Goal: Transaction & Acquisition: Purchase product/service

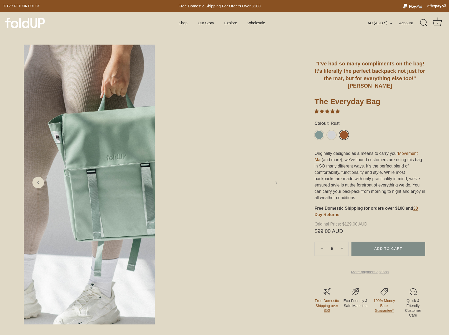
click at [344, 131] on link "Rust" at bounding box center [344, 134] width 9 height 9
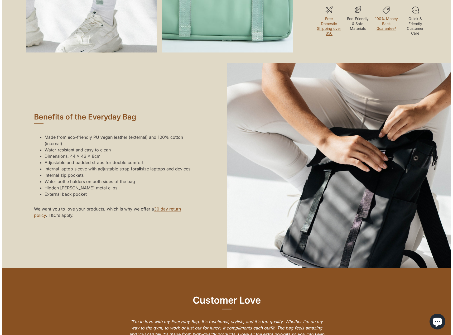
scroll to position [369, 0]
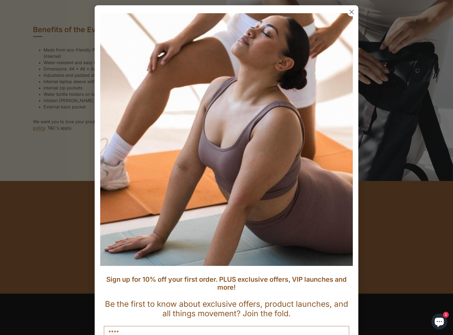
click at [122, 326] on input "Name" at bounding box center [226, 332] width 245 height 13
type input "***"
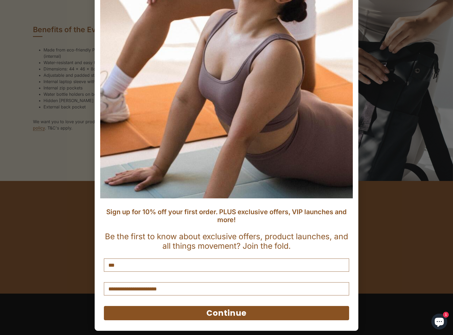
scroll to position [69, 0]
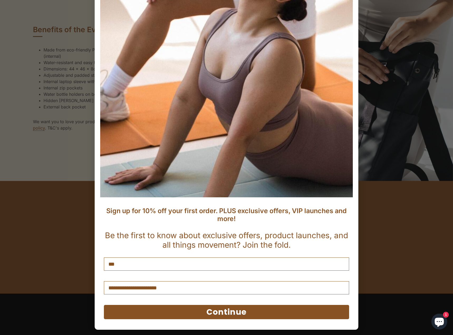
type input "**********"
click at [223, 308] on button "Continue" at bounding box center [226, 312] width 245 height 14
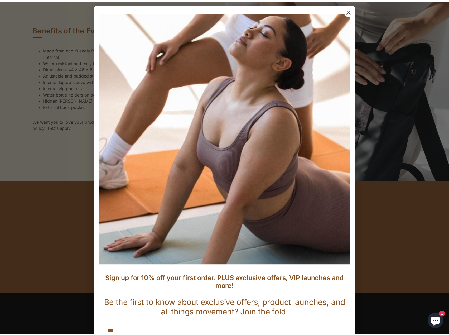
scroll to position [0, 0]
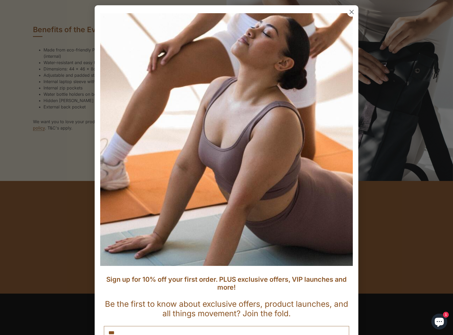
click at [352, 13] on circle "Close dialog" at bounding box center [352, 12] width 9 height 9
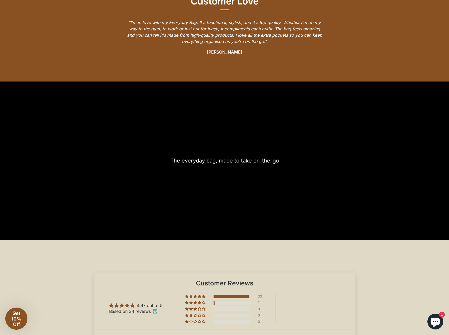
scroll to position [633, 0]
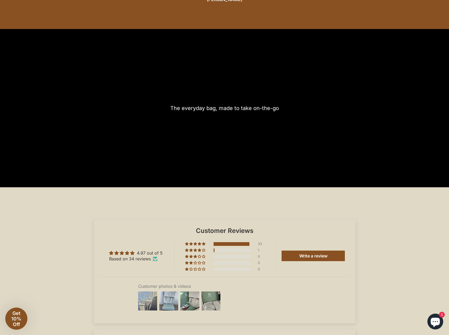
click at [146, 305] on img at bounding box center [147, 301] width 21 height 21
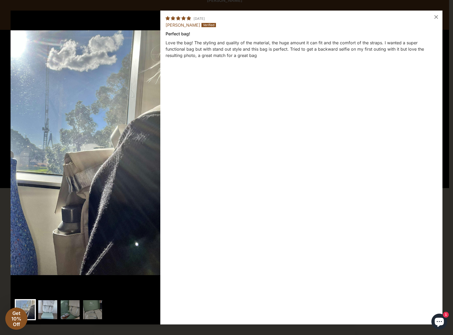
click at [40, 310] on img at bounding box center [47, 309] width 21 height 21
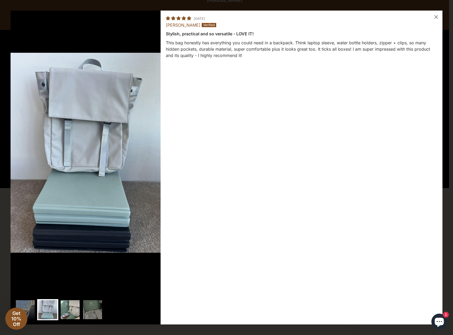
click at [63, 309] on img at bounding box center [70, 309] width 21 height 21
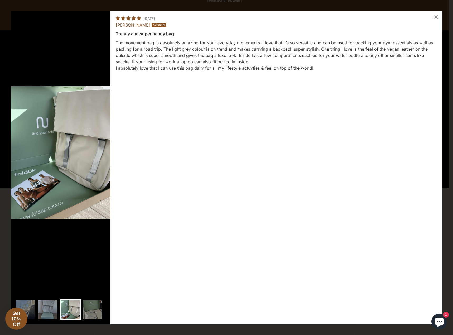
click at [81, 310] on div at bounding box center [61, 310] width 92 height 23
click at [101, 308] on img at bounding box center [92, 309] width 21 height 21
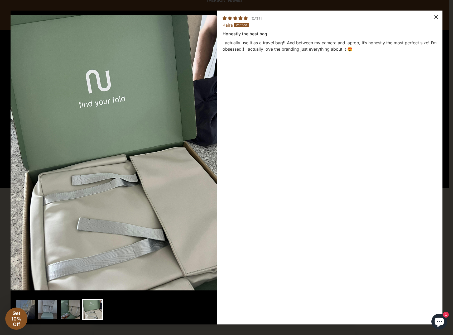
click at [436, 18] on div "×" at bounding box center [436, 17] width 13 height 13
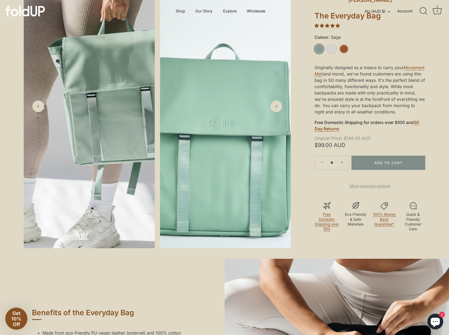
scroll to position [79, 0]
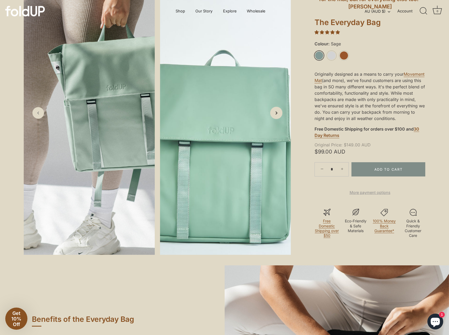
click at [277, 114] on polyline "Next slide" at bounding box center [276, 113] width 1 height 3
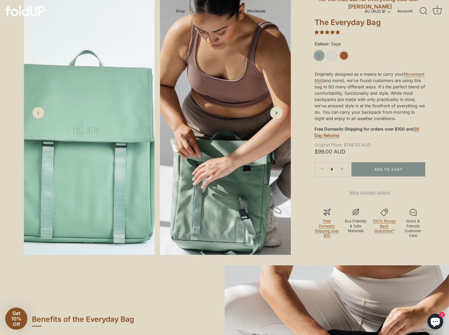
click at [277, 114] on polyline "Next slide" at bounding box center [276, 113] width 1 height 3
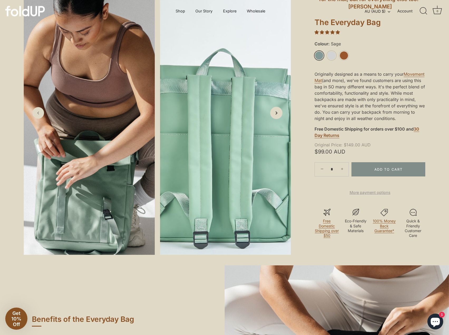
click at [277, 114] on polyline "Next slide" at bounding box center [276, 113] width 1 height 3
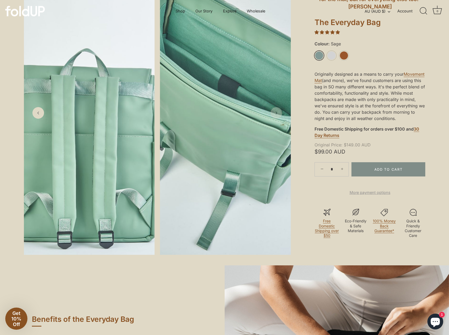
click at [277, 114] on polyline "Next slide" at bounding box center [276, 113] width 1 height 2
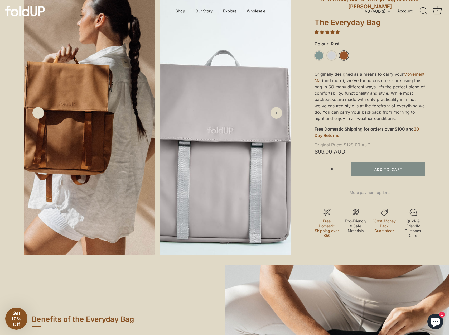
click at [345, 55] on link "Rust" at bounding box center [344, 55] width 9 height 9
click at [277, 119] on link "Next slide" at bounding box center [276, 113] width 12 height 12
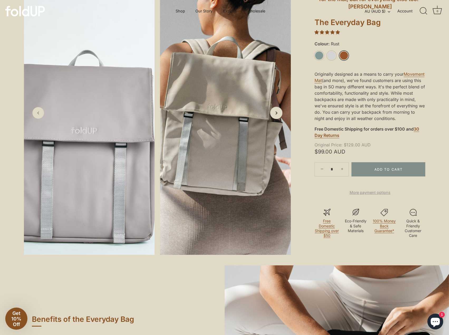
click at [277, 119] on link "Next slide" at bounding box center [276, 113] width 12 height 12
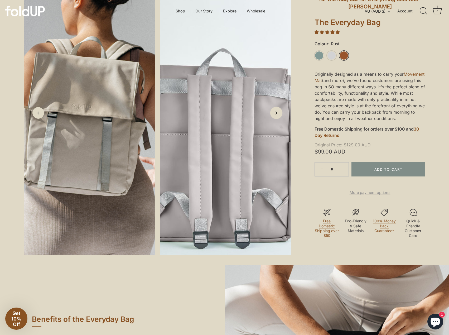
click at [277, 119] on link "Next slide" at bounding box center [276, 113] width 12 height 12
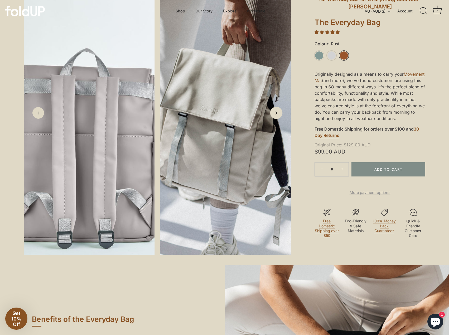
click at [277, 119] on link "Next slide" at bounding box center [276, 113] width 12 height 12
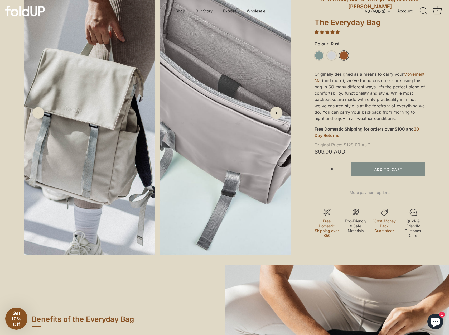
click at [277, 119] on link "Next slide" at bounding box center [276, 113] width 12 height 12
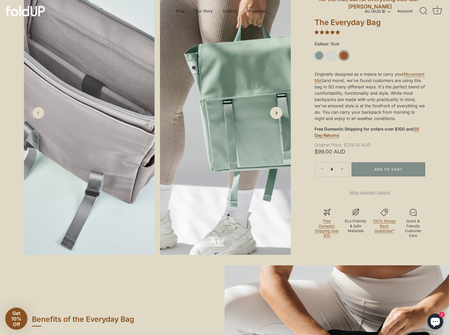
click at [277, 119] on link "Next slide" at bounding box center [276, 113] width 12 height 12
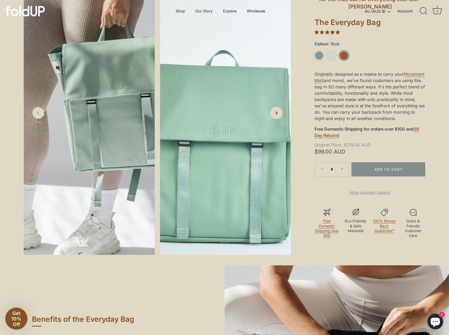
click at [277, 119] on link "Next slide" at bounding box center [276, 113] width 12 height 12
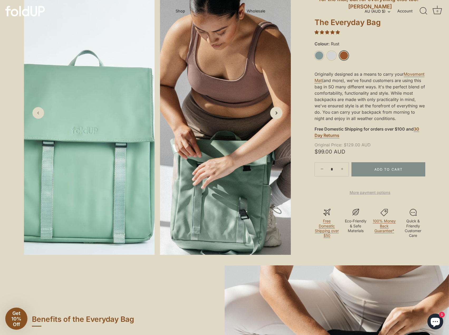
click at [277, 119] on link "Next slide" at bounding box center [276, 113] width 12 height 12
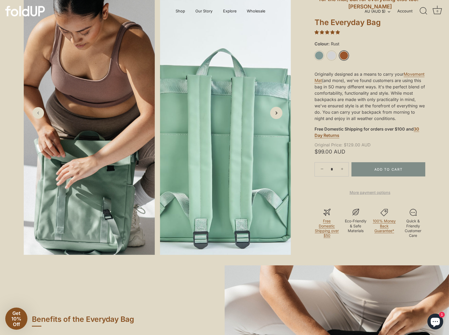
click at [277, 119] on link "Next slide" at bounding box center [276, 113] width 12 height 12
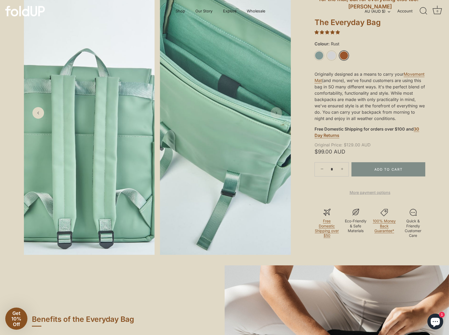
click at [277, 119] on link "Next slide" at bounding box center [277, 113] width 12 height 12
click at [342, 54] on link "Rust" at bounding box center [344, 55] width 9 height 9
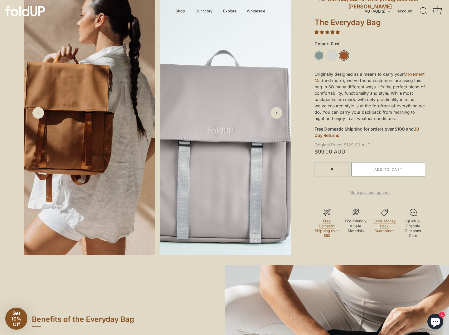
click at [388, 169] on button "Add to Cart" at bounding box center [389, 169] width 74 height 14
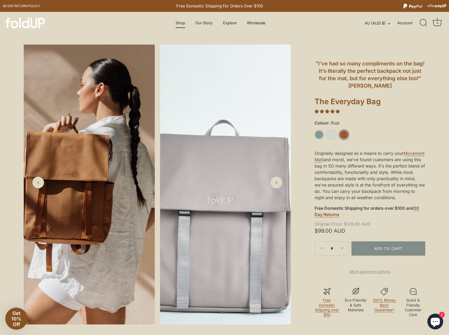
click at [179, 22] on link "Shop" at bounding box center [180, 23] width 19 height 10
